Goal: Communication & Community: Ask a question

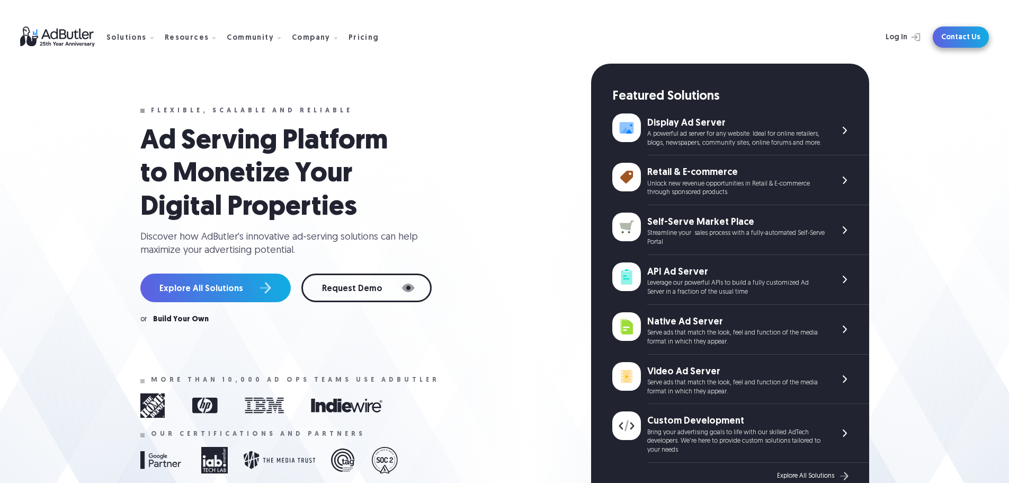
click at [963, 38] on link "Contact Us" at bounding box center [961, 36] width 56 height 21
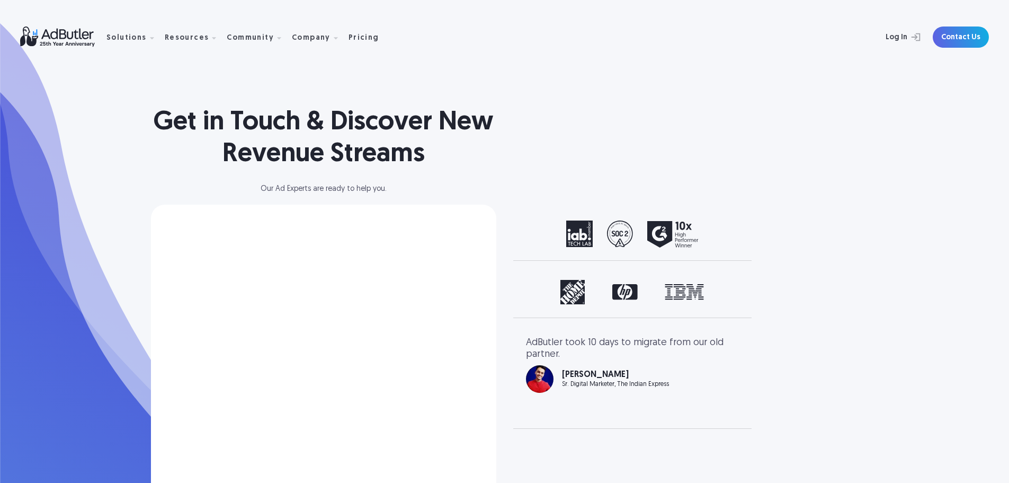
select select "[GEOGRAPHIC_DATA]"
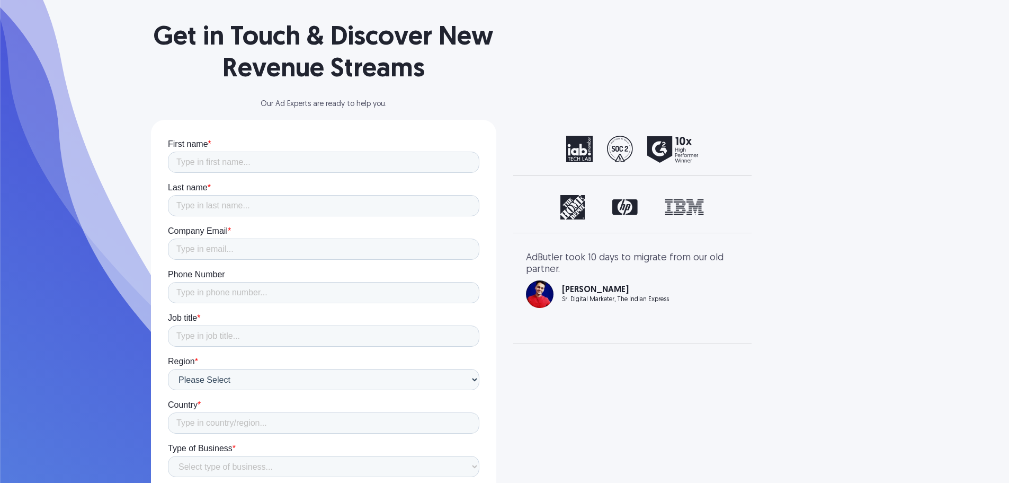
scroll to position [106, 0]
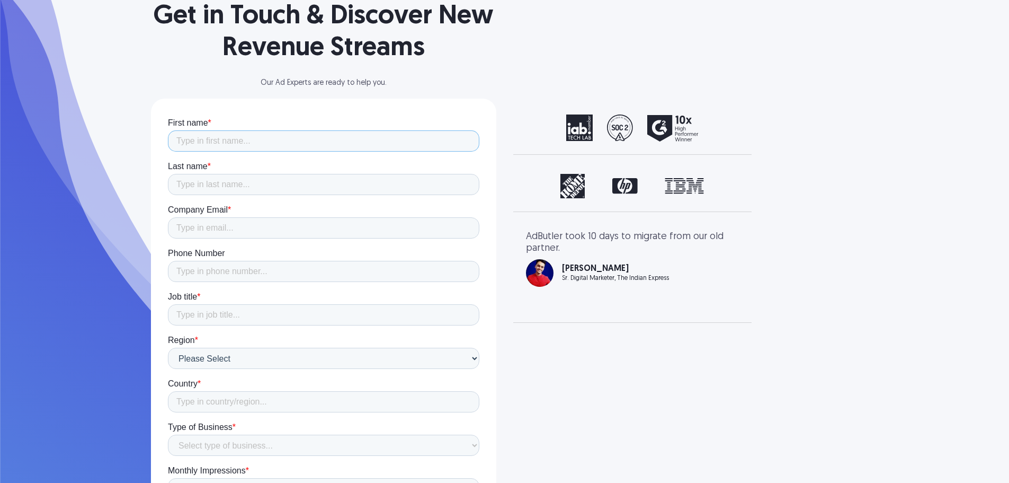
drag, startPoint x: 338, startPoint y: 149, endPoint x: 333, endPoint y: 154, distance: 7.1
click at [338, 149] on input "First name *" at bounding box center [323, 140] width 312 height 21
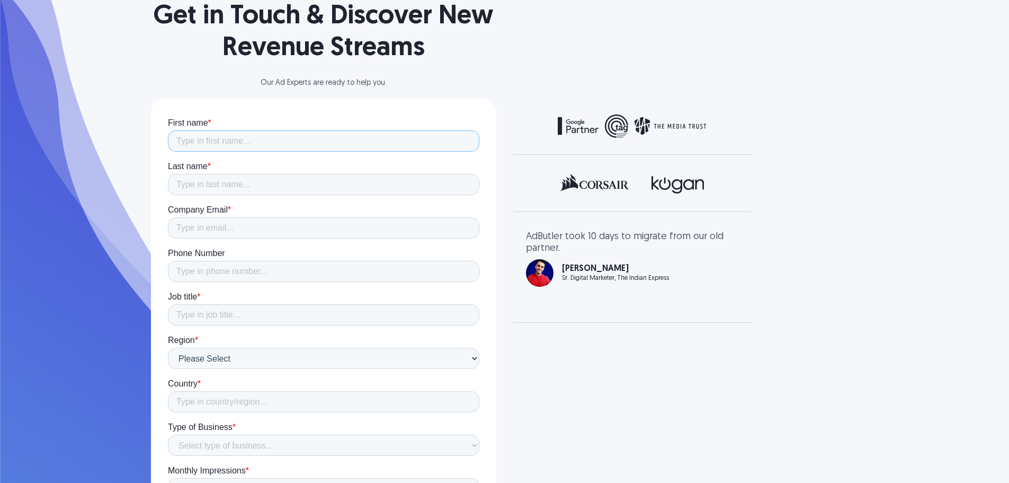
type input "[PERSON_NAME]"
type input "Wood"
type input "[EMAIL_ADDRESS][DOMAIN_NAME]"
type input "17203154920"
type input "[GEOGRAPHIC_DATA]"
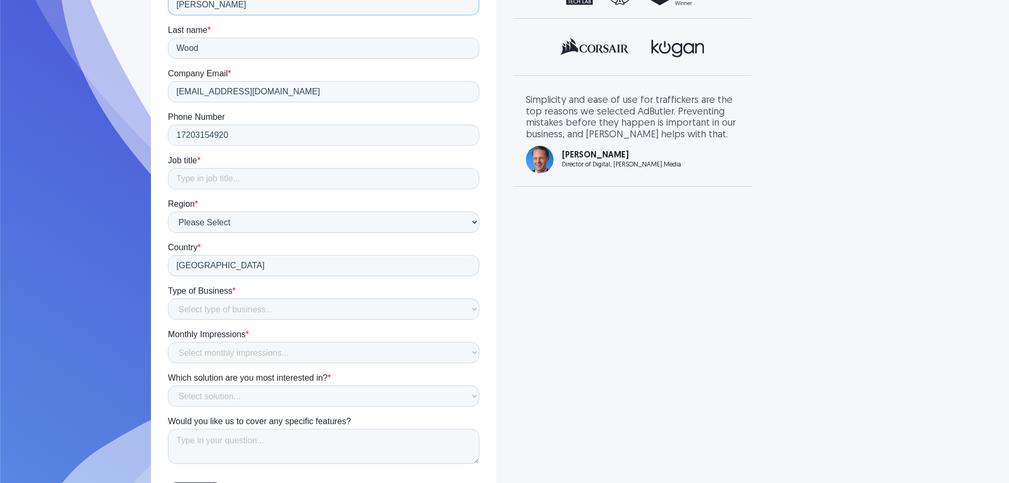
scroll to position [265, 0]
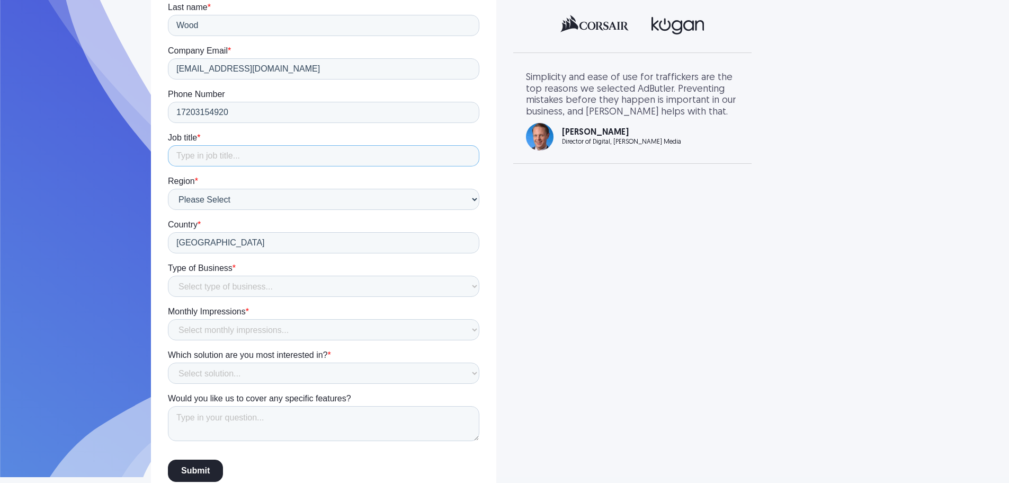
click at [261, 158] on input "Job title *" at bounding box center [323, 155] width 312 height 21
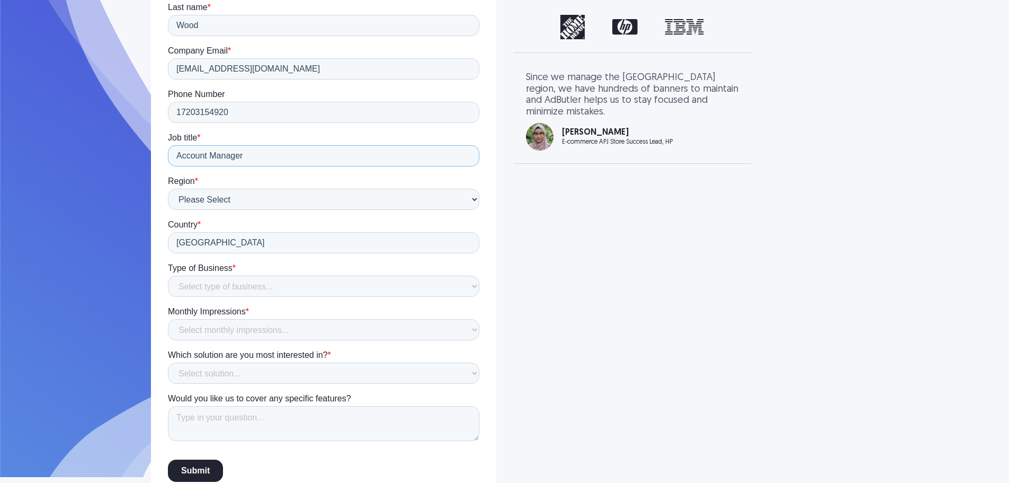
type input "Account Manager"
click at [255, 283] on select "Select type of business... Publisher Advertiser Brand Agency Network SSP DSP Ex…" at bounding box center [323, 286] width 312 height 21
select select "Publisher"
click at [167, 297] on select "Select type of business... Publisher Advertiser Brand Agency Network SSP DSP Ex…" at bounding box center [323, 286] width 312 height 21
click at [252, 329] on select "Select monthly impressions... Less than 1 million 1 - 10 million 10 - 100 milli…" at bounding box center [323, 329] width 312 height 21
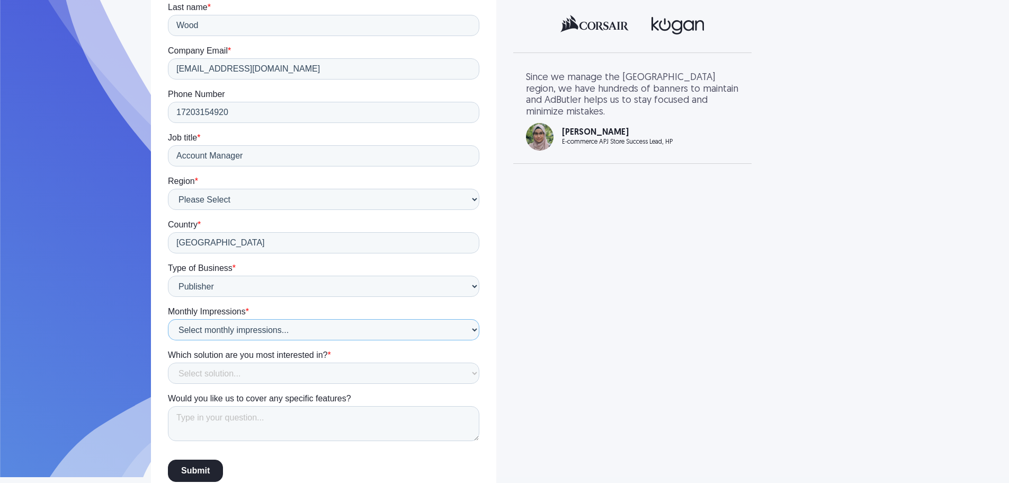
select select "10 - 100 million"
click at [167, 340] on select "Select monthly impressions... Less than 1 million 1 - 10 million 10 - 100 milli…" at bounding box center [323, 329] width 312 height 21
click at [352, 376] on select "Select solution... Display Ad Server Supply-Side Programmatic Video Ad Server M…" at bounding box center [323, 372] width 312 height 21
select select "Email Ad Server"
click at [167, 384] on select "Select solution... Display Ad Server Supply-Side Programmatic Video Ad Server M…" at bounding box center [323, 372] width 312 height 21
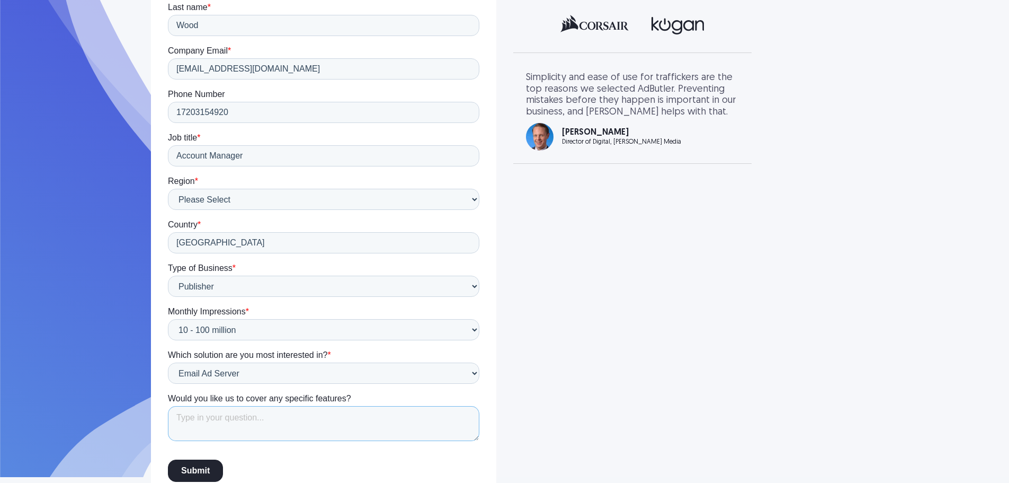
click at [232, 425] on textarea "Would you like us to cover any specific features?" at bounding box center [323, 423] width 312 height 35
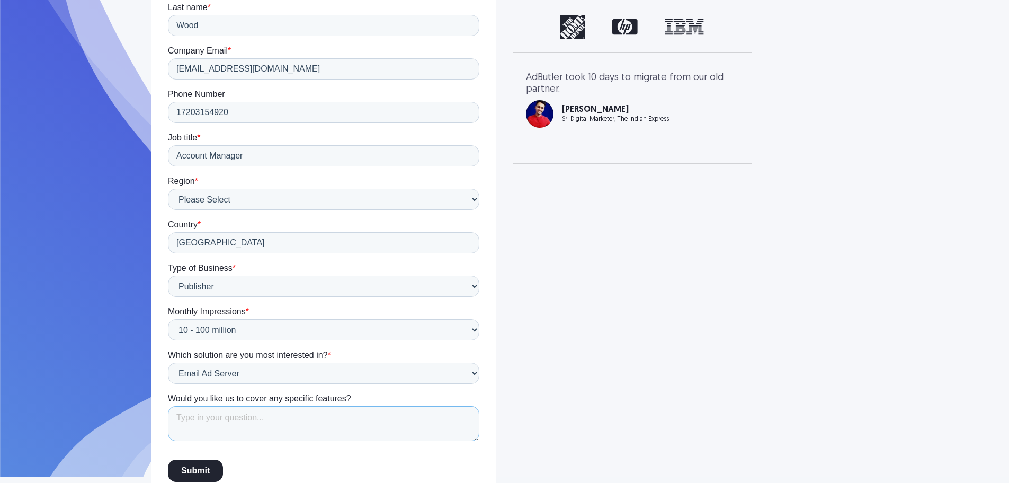
click at [215, 426] on textarea "Would you like us to cover any specific features?" at bounding box center [323, 423] width 312 height 35
paste textarea "We have a direct line to 2 million financially active, accredited investors, an…"
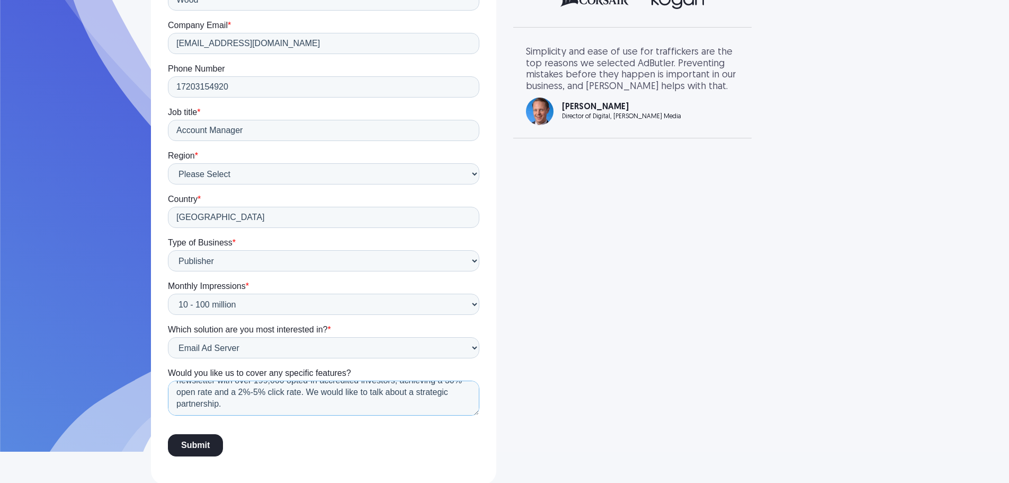
scroll to position [292, 0]
type textarea "We have a direct line to 2 million financially active, accredited investors, an…"
click at [193, 438] on input "Submit" at bounding box center [194, 443] width 55 height 22
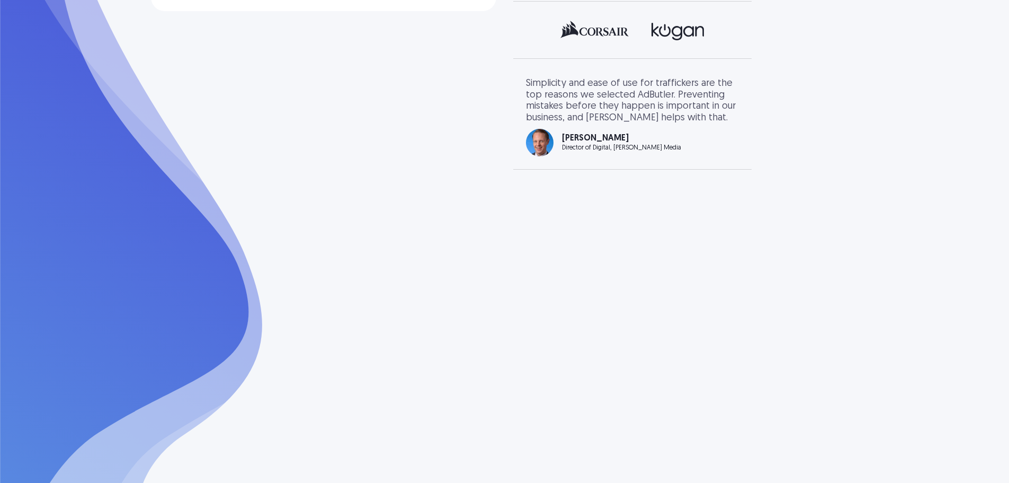
scroll to position [259, 0]
